Goal: Contribute content: Contribute content

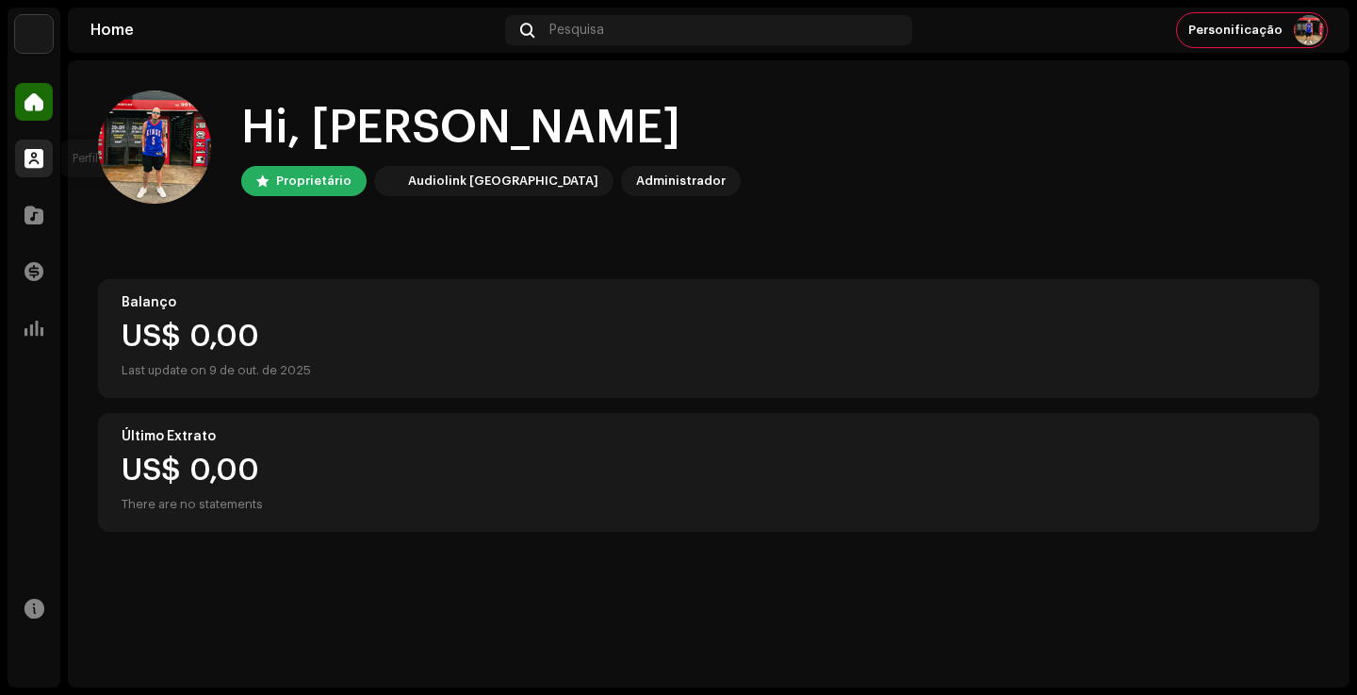
click at [39, 152] on span at bounding box center [34, 158] width 19 height 15
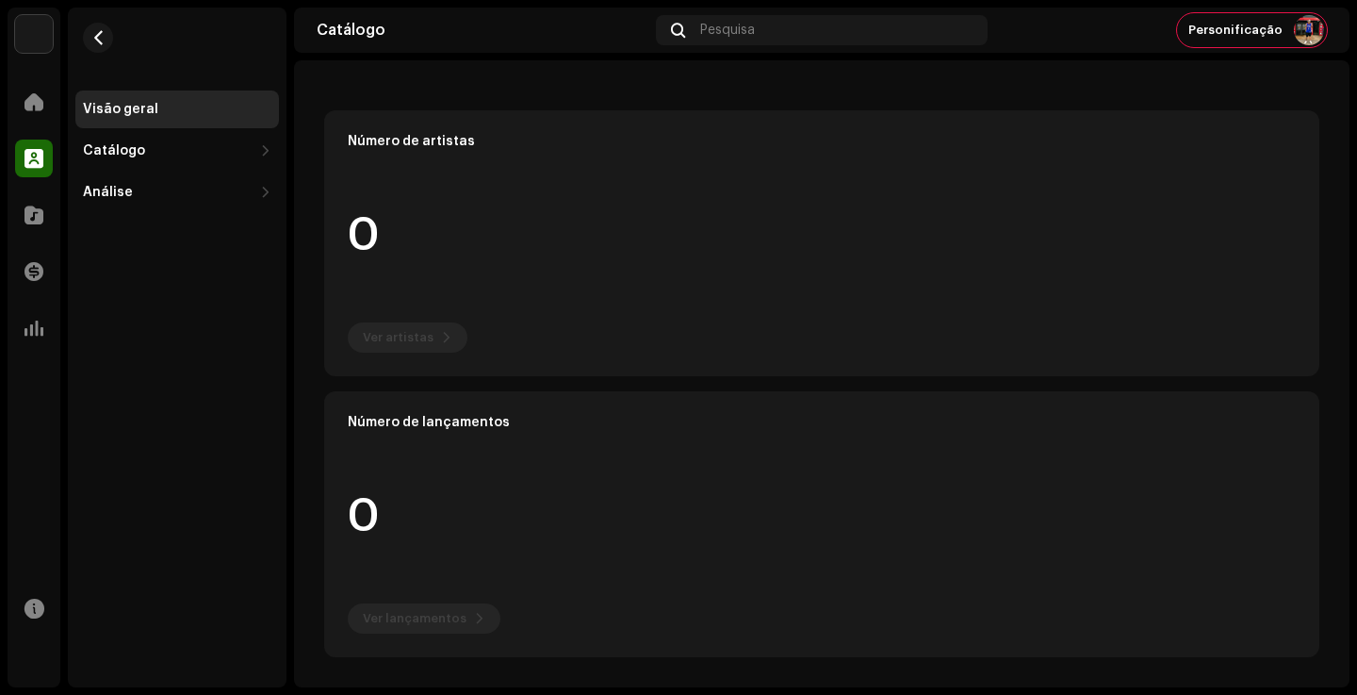
scroll to position [176, 0]
click at [140, 146] on div "Catálogo" at bounding box center [114, 150] width 62 height 15
click at [118, 223] on div "Faixas" at bounding box center [177, 234] width 204 height 38
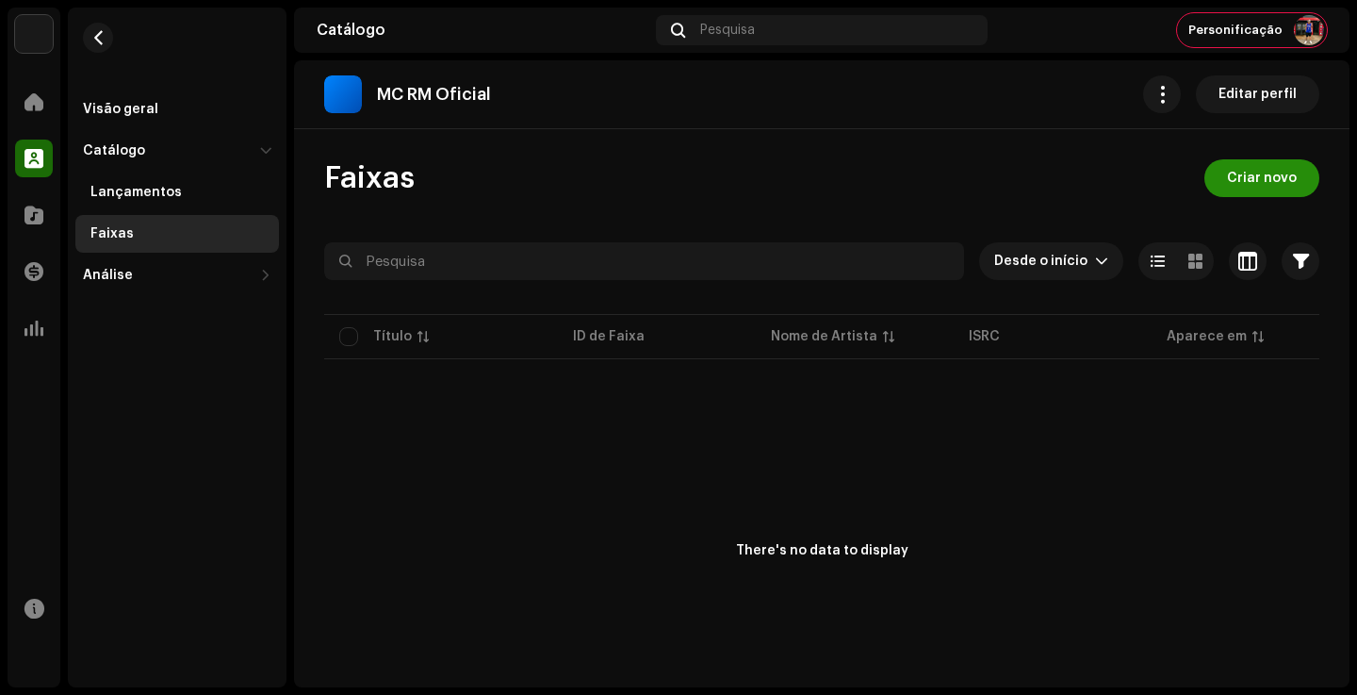
click at [1243, 188] on span "Criar novo" at bounding box center [1262, 178] width 70 height 38
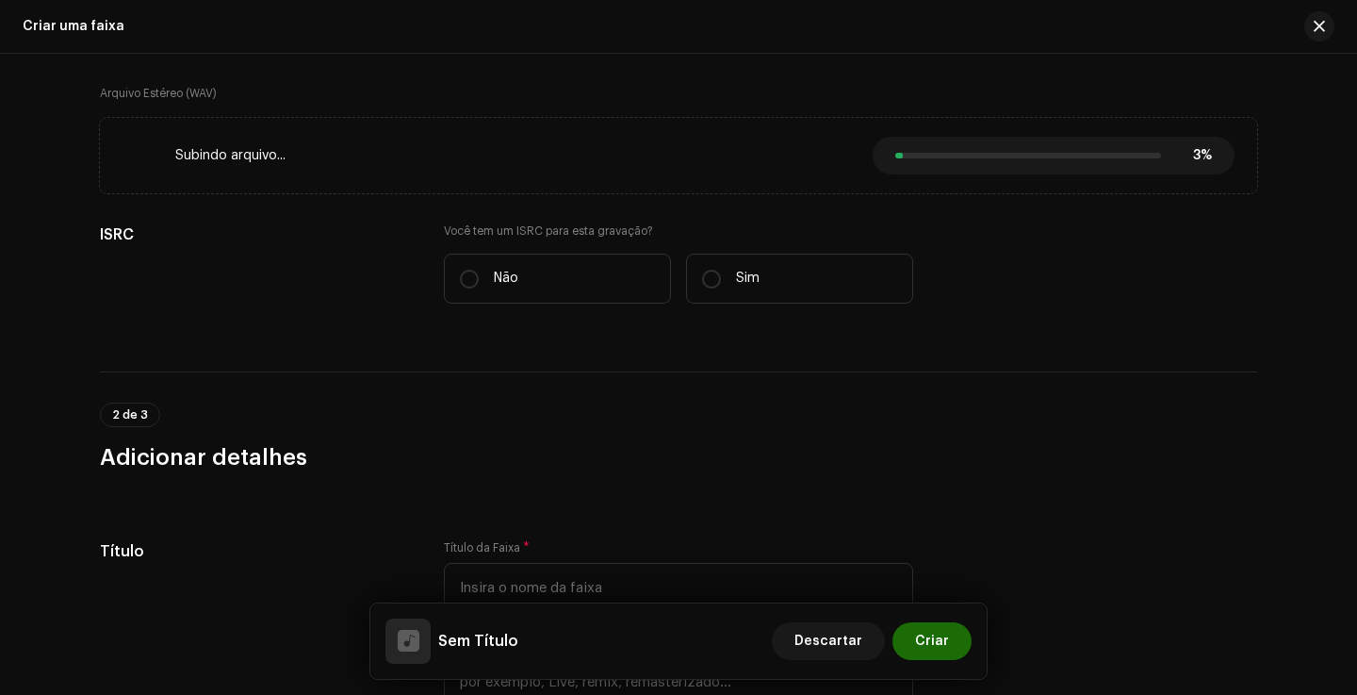
scroll to position [333, 0]
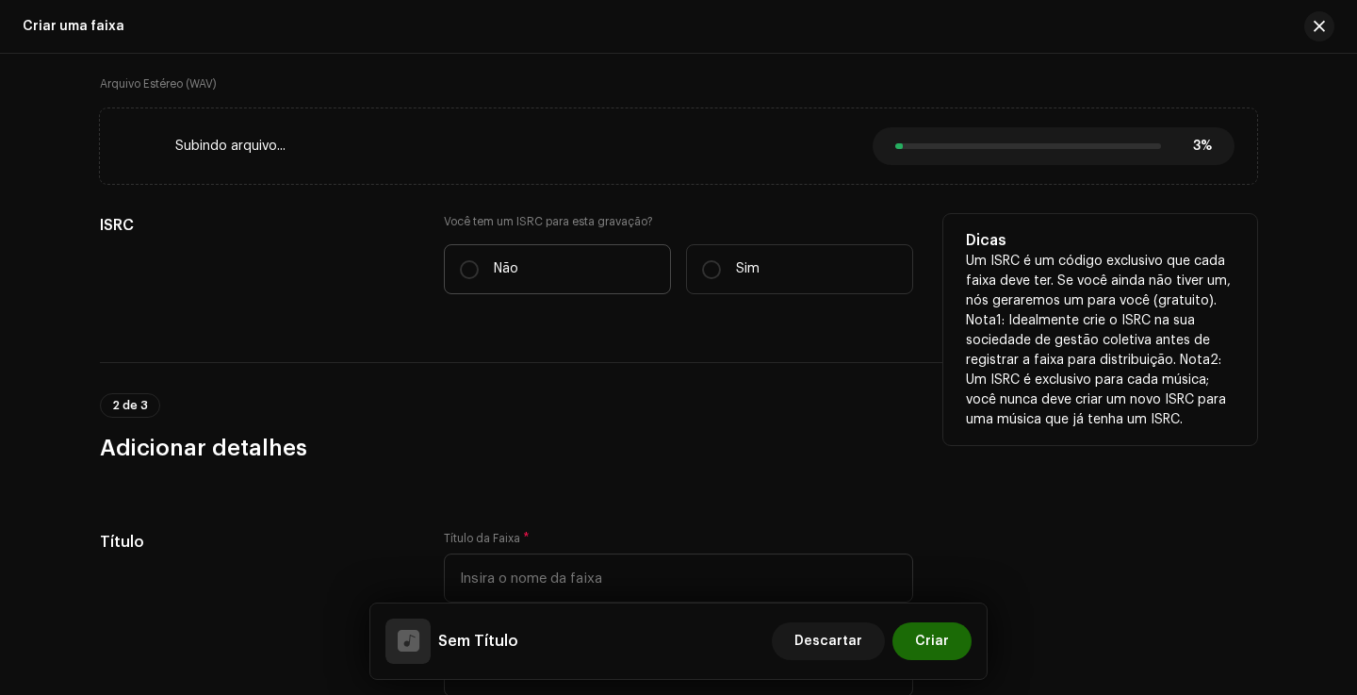
click at [538, 249] on label "Não" at bounding box center [557, 269] width 227 height 50
click at [479, 260] on input "Não" at bounding box center [469, 269] width 19 height 19
radio input "true"
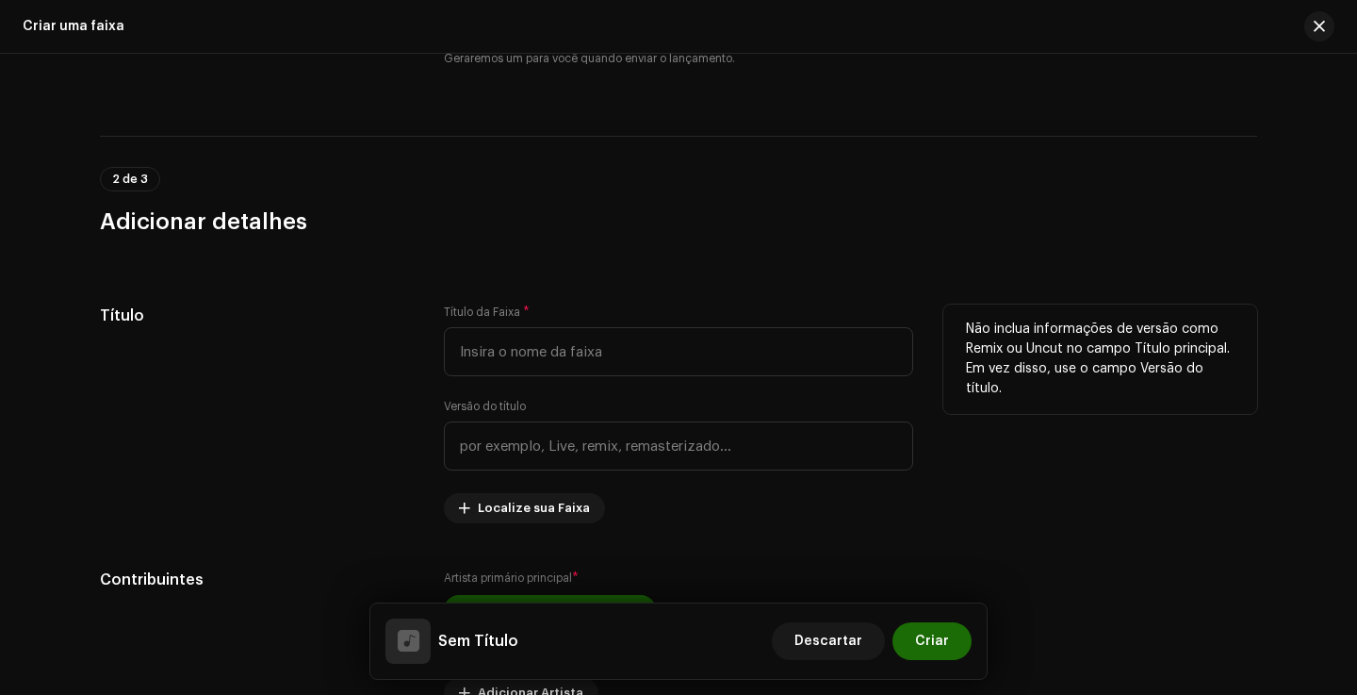
scroll to position [611, 0]
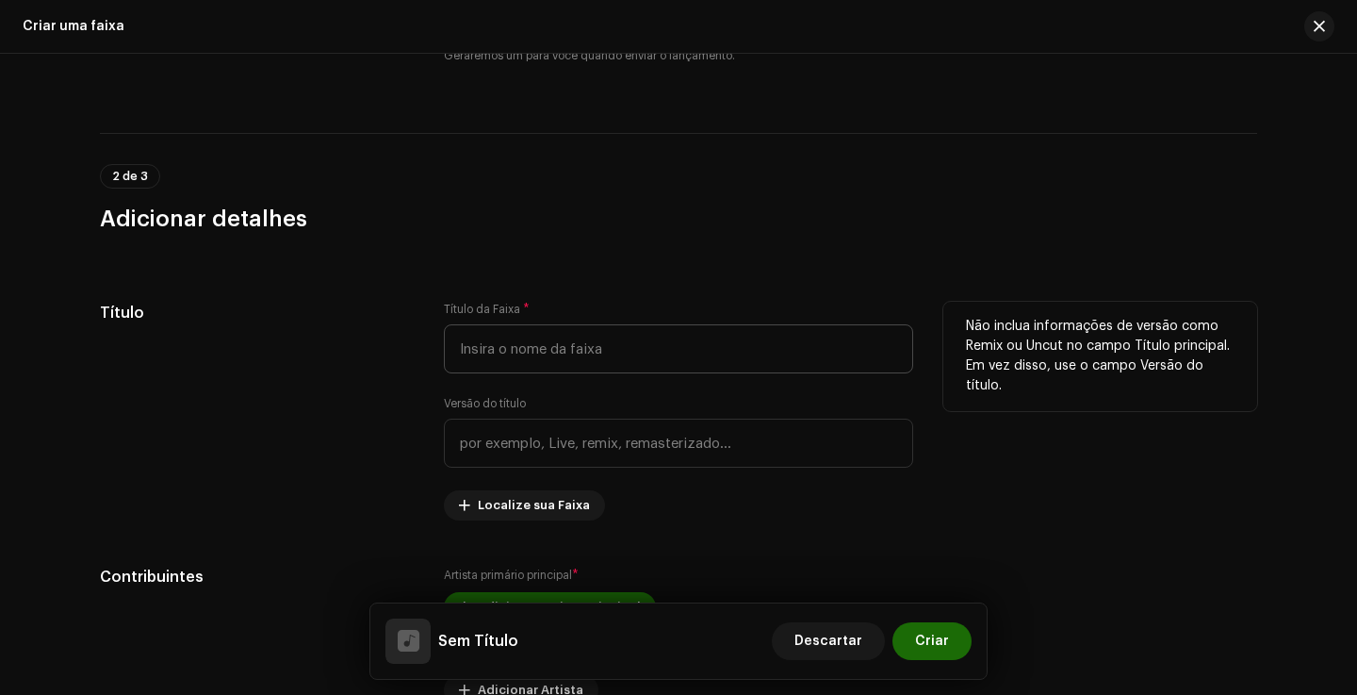
drag, startPoint x: 619, startPoint y: 386, endPoint x: 622, endPoint y: 369, distance: 18.1
click at [619, 386] on div "Título da Faixa * Versão do título Localize sua Faixa" at bounding box center [678, 411] width 469 height 219
click at [622, 356] on input "text" at bounding box center [678, 348] width 469 height 49
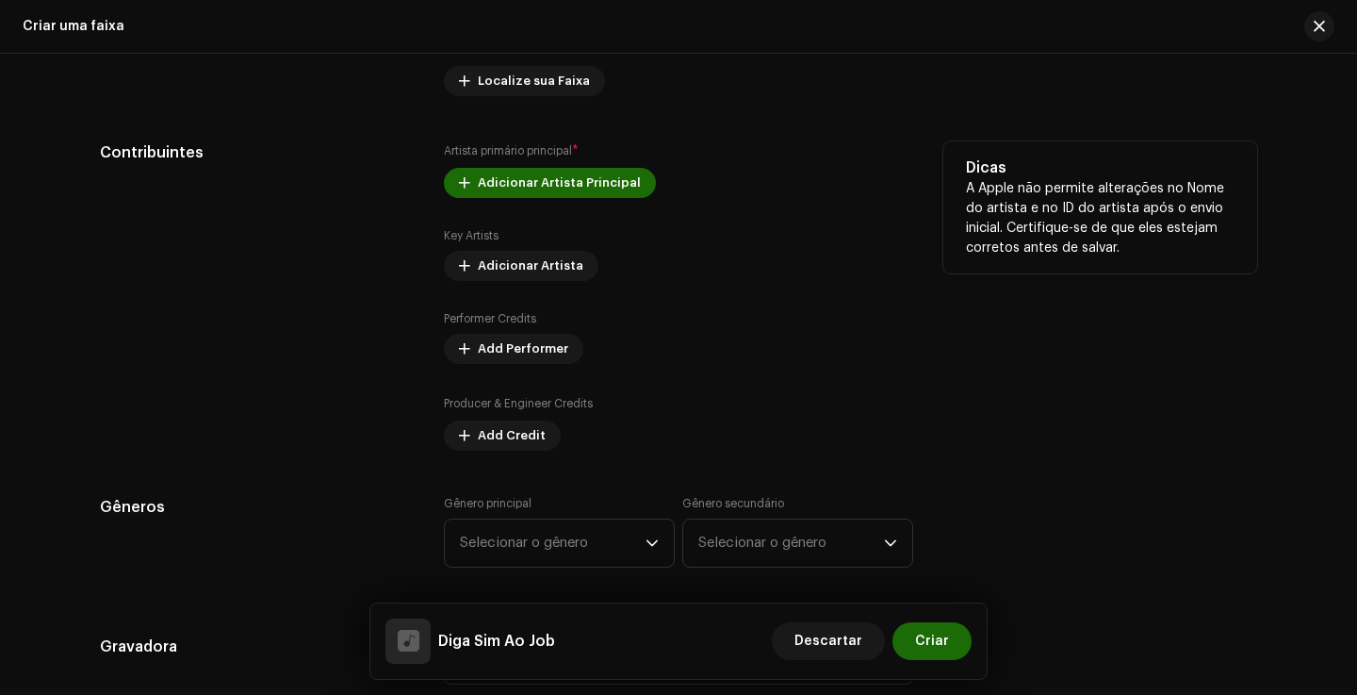
scroll to position [1037, 0]
type input "Diga Sim Ao Job"
click at [555, 182] on span "Adicionar Artista Principal" at bounding box center [559, 181] width 163 height 38
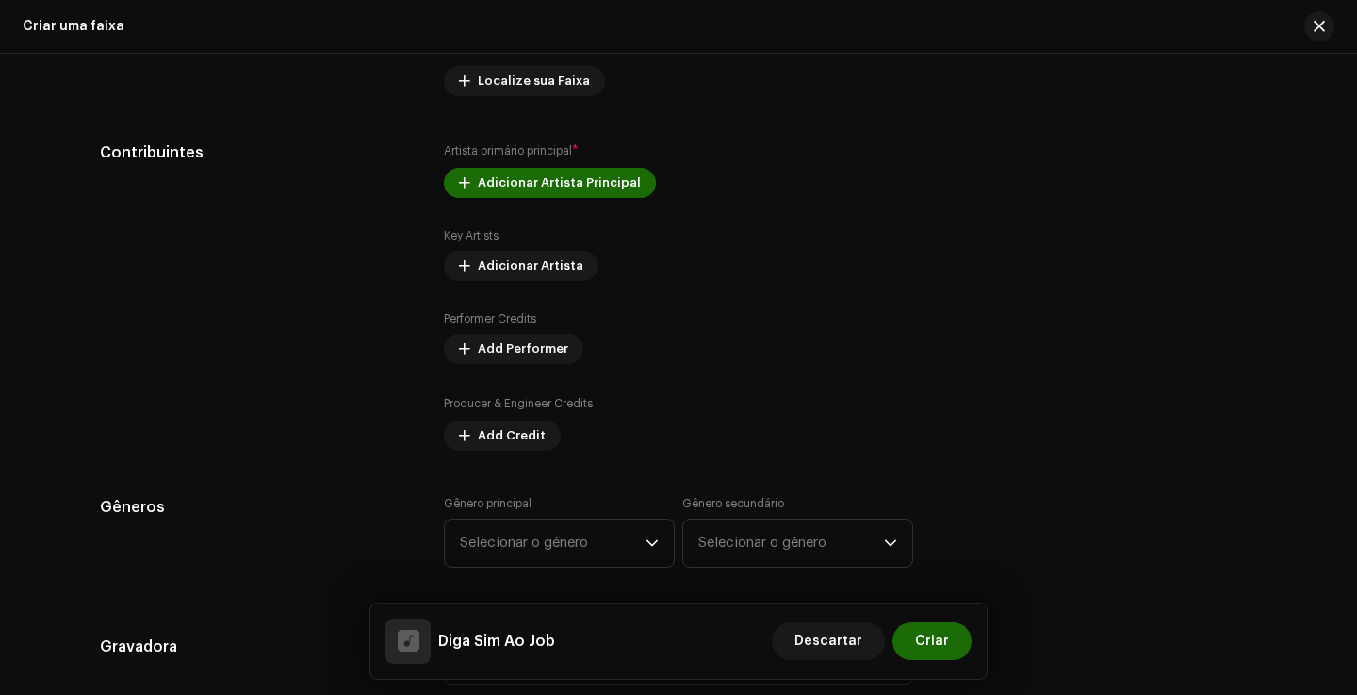
click at [1017, 1] on div "Adicionar Artista Principal Nome do Artista * Selecionar Artista This field is …" at bounding box center [678, 347] width 1357 height 695
